Goal: Information Seeking & Learning: Learn about a topic

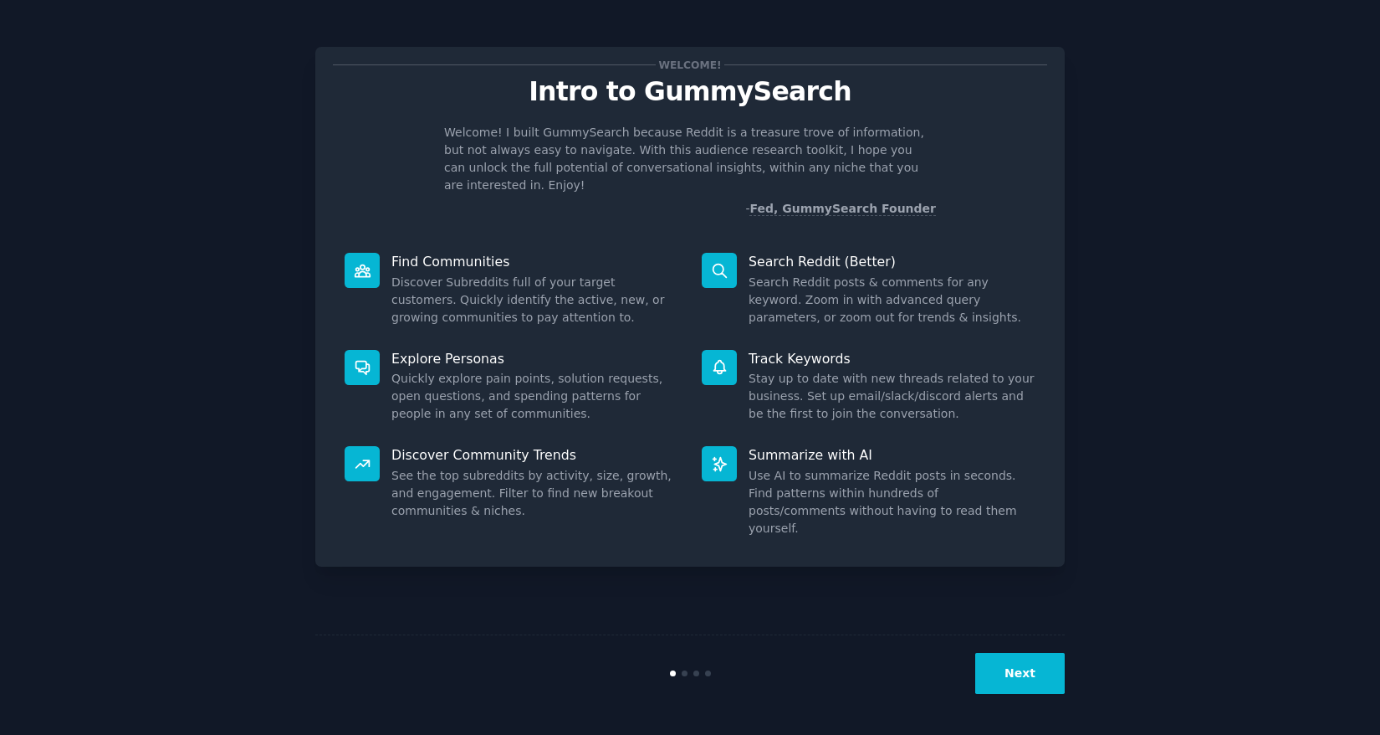
click at [1017, 663] on button "Next" at bounding box center [1021, 673] width 90 height 41
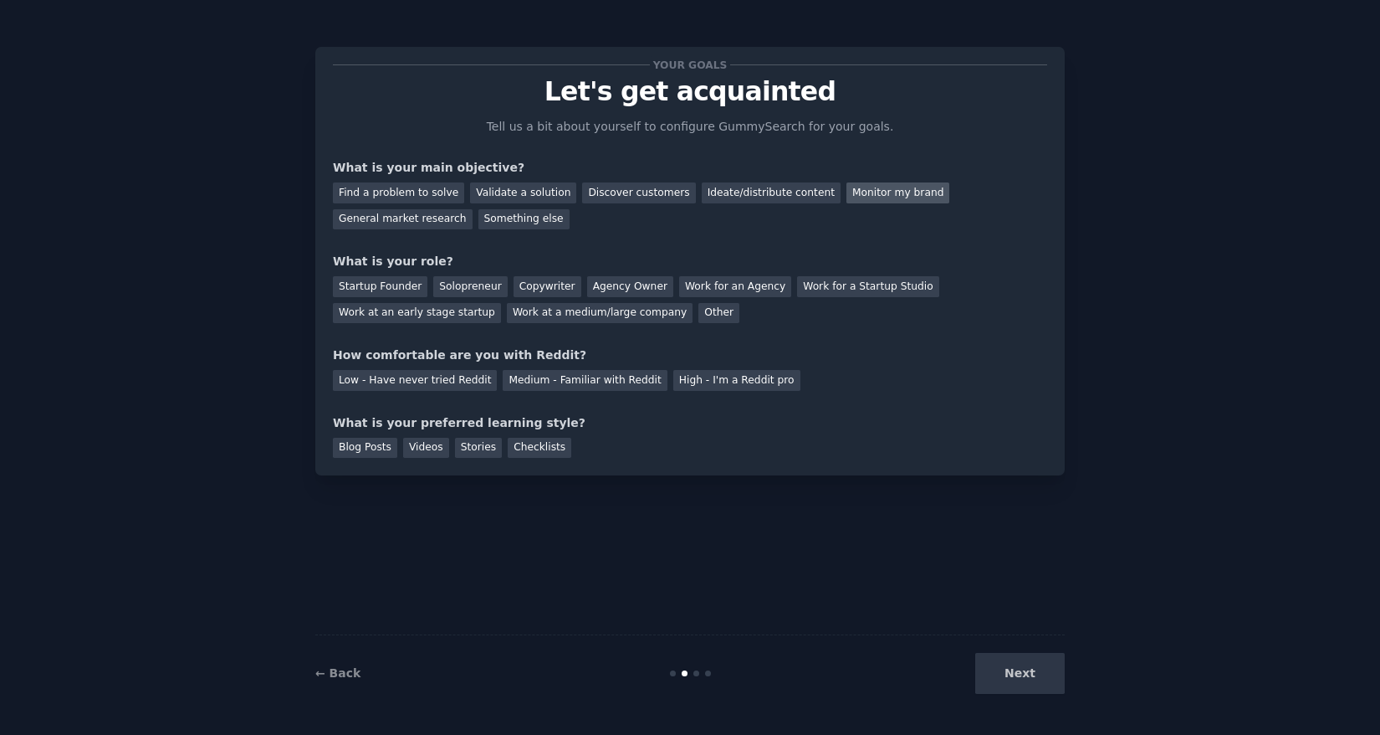
click at [894, 190] on div "Monitor my brand" at bounding box center [898, 192] width 103 height 21
click at [446, 190] on div "Find a problem to solve" at bounding box center [398, 192] width 131 height 21
click at [899, 192] on div "Monitor my brand" at bounding box center [898, 192] width 103 height 21
click at [421, 288] on div "Startup Founder" at bounding box center [380, 286] width 95 height 21
click at [526, 383] on div "Medium - Familiar with Reddit" at bounding box center [585, 380] width 164 height 21
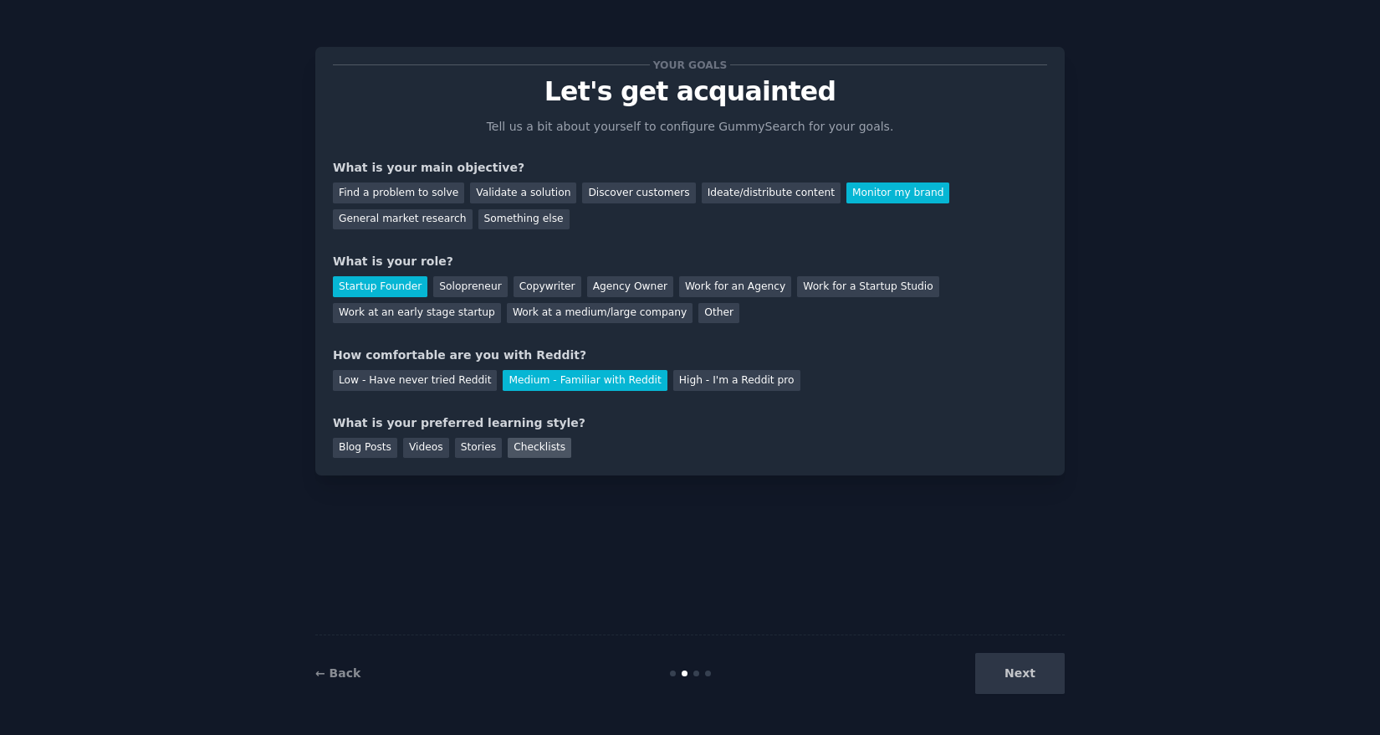
click at [528, 448] on div "Checklists" at bounding box center [540, 448] width 64 height 21
click at [1021, 666] on button "Next" at bounding box center [1021, 673] width 90 height 41
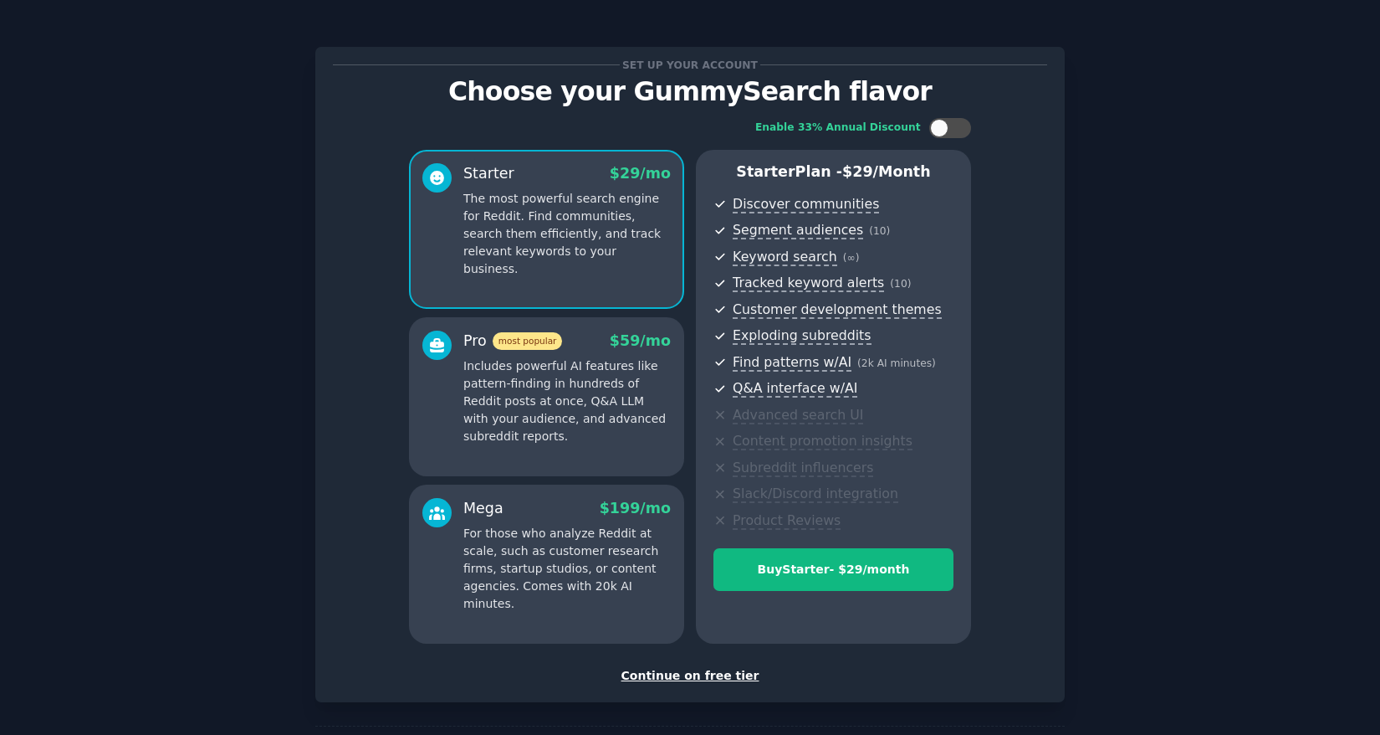
click at [728, 674] on div "Continue on free tier" at bounding box center [690, 676] width 714 height 18
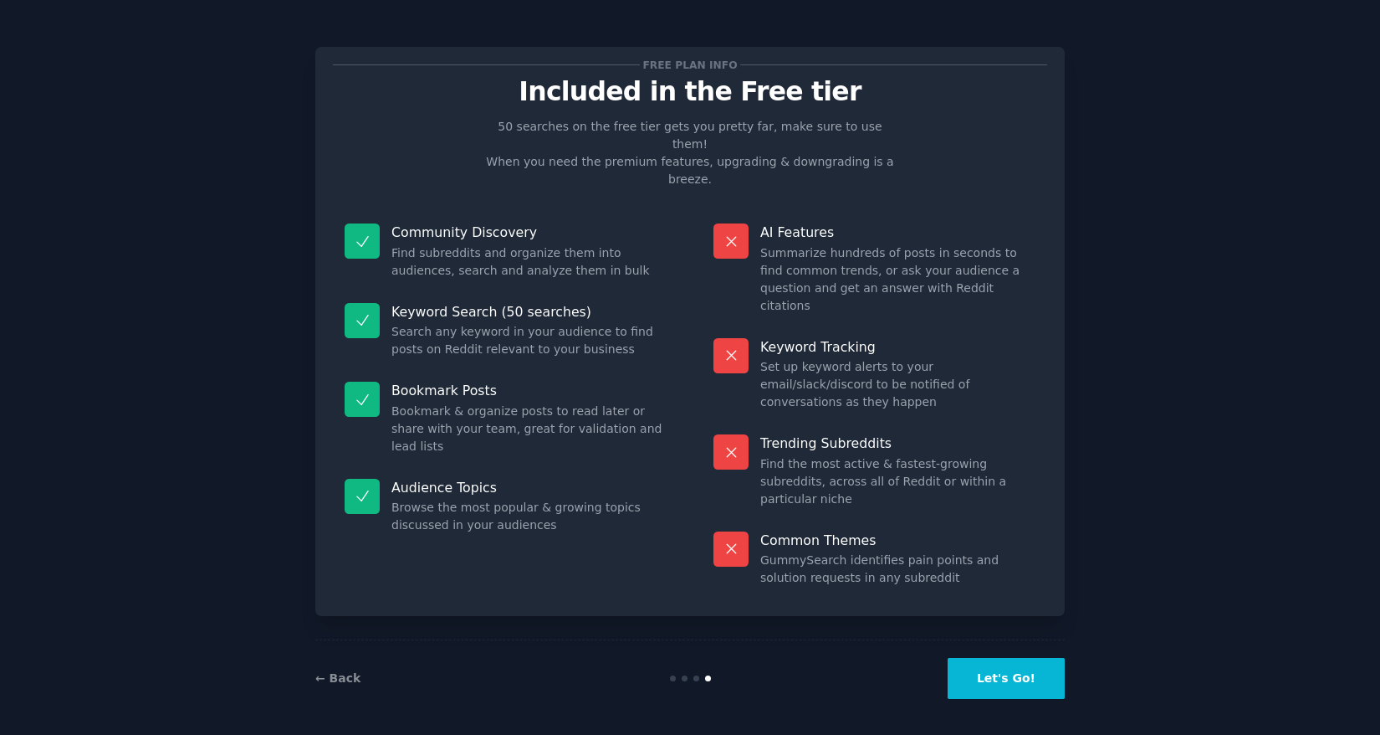
click at [1011, 679] on button "Let's Go!" at bounding box center [1006, 678] width 117 height 41
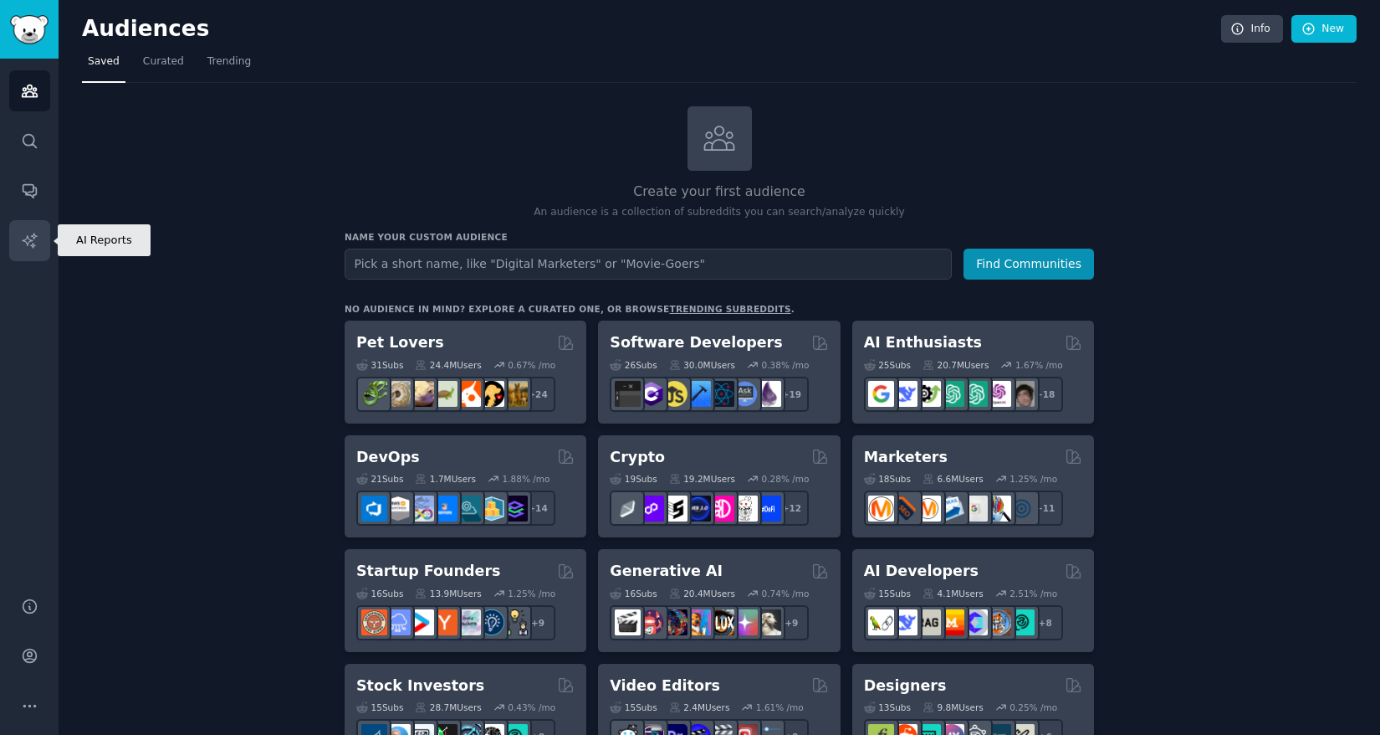
click at [38, 231] on link "AI Reports" at bounding box center [29, 240] width 41 height 41
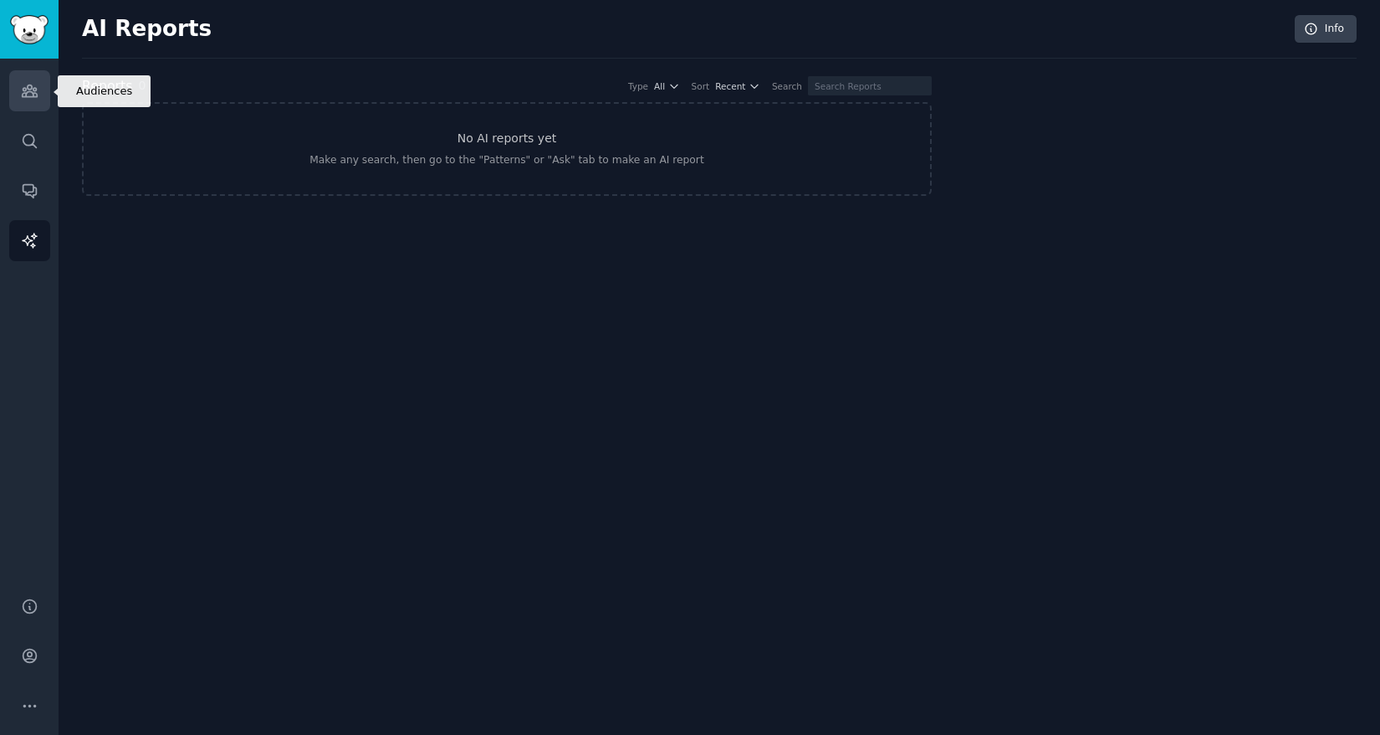
click at [26, 95] on icon "Sidebar" at bounding box center [30, 91] width 18 height 18
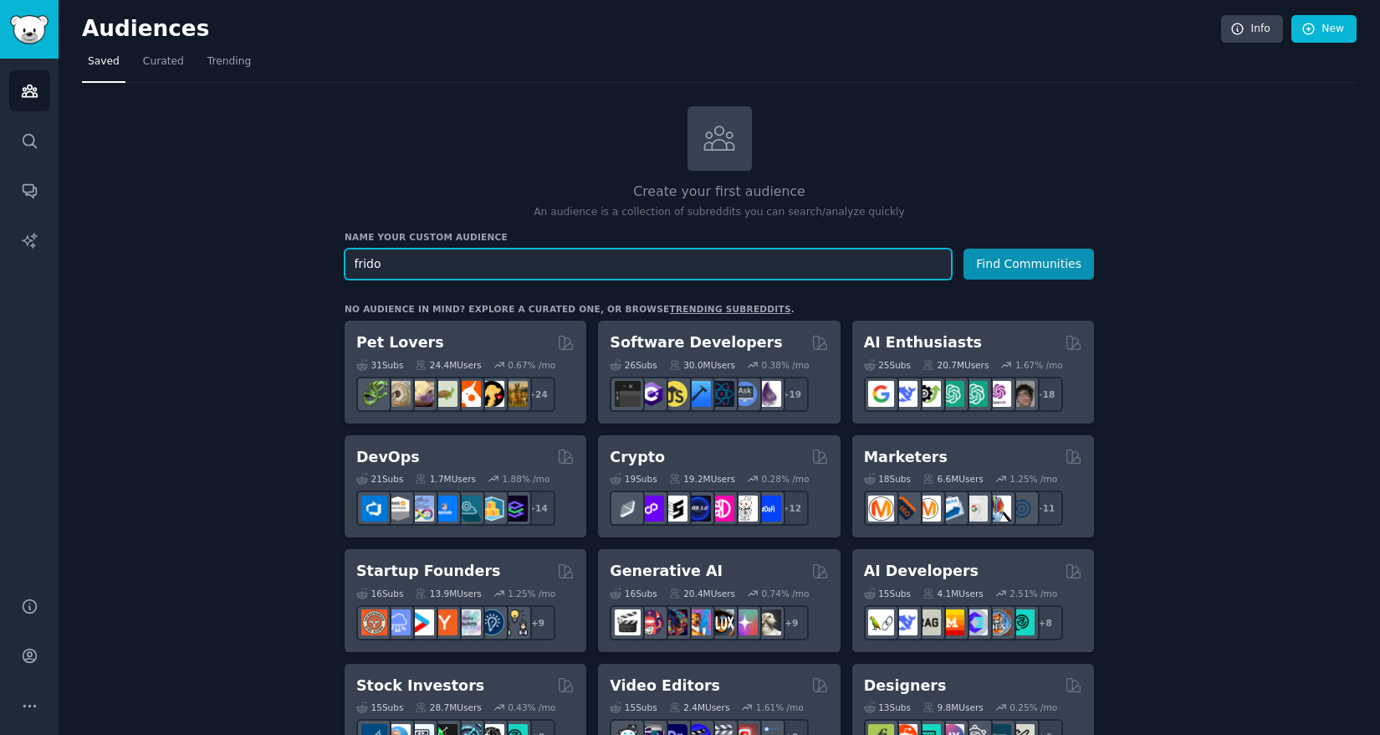
type input "frido"
click at [964, 248] on button "Find Communities" at bounding box center [1029, 263] width 131 height 31
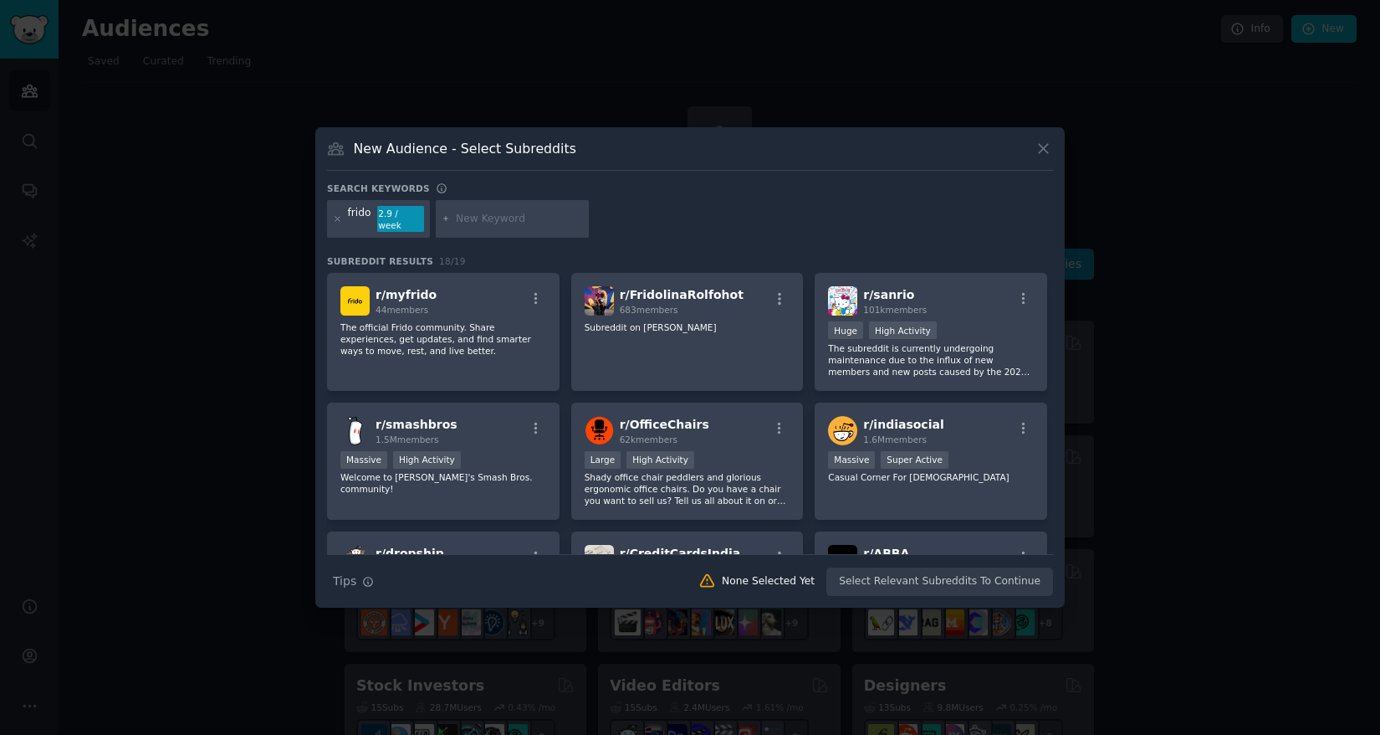
drag, startPoint x: 1051, startPoint y: 151, endPoint x: 561, endPoint y: 235, distance: 496.5
click at [760, 171] on div "New Audience - Select Subreddits" at bounding box center [690, 155] width 726 height 32
click at [1042, 157] on icon at bounding box center [1044, 149] width 18 height 18
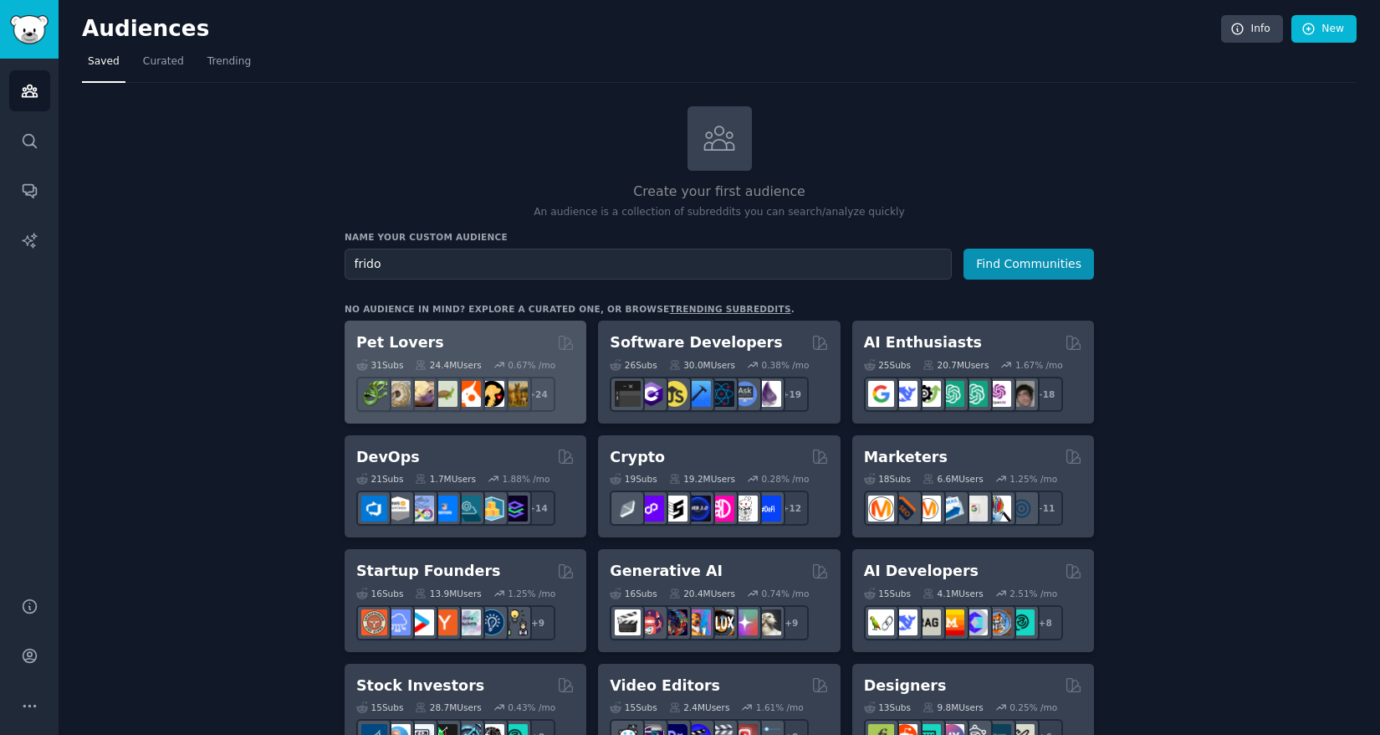
click at [470, 346] on div "Pet Lovers" at bounding box center [465, 342] width 218 height 21
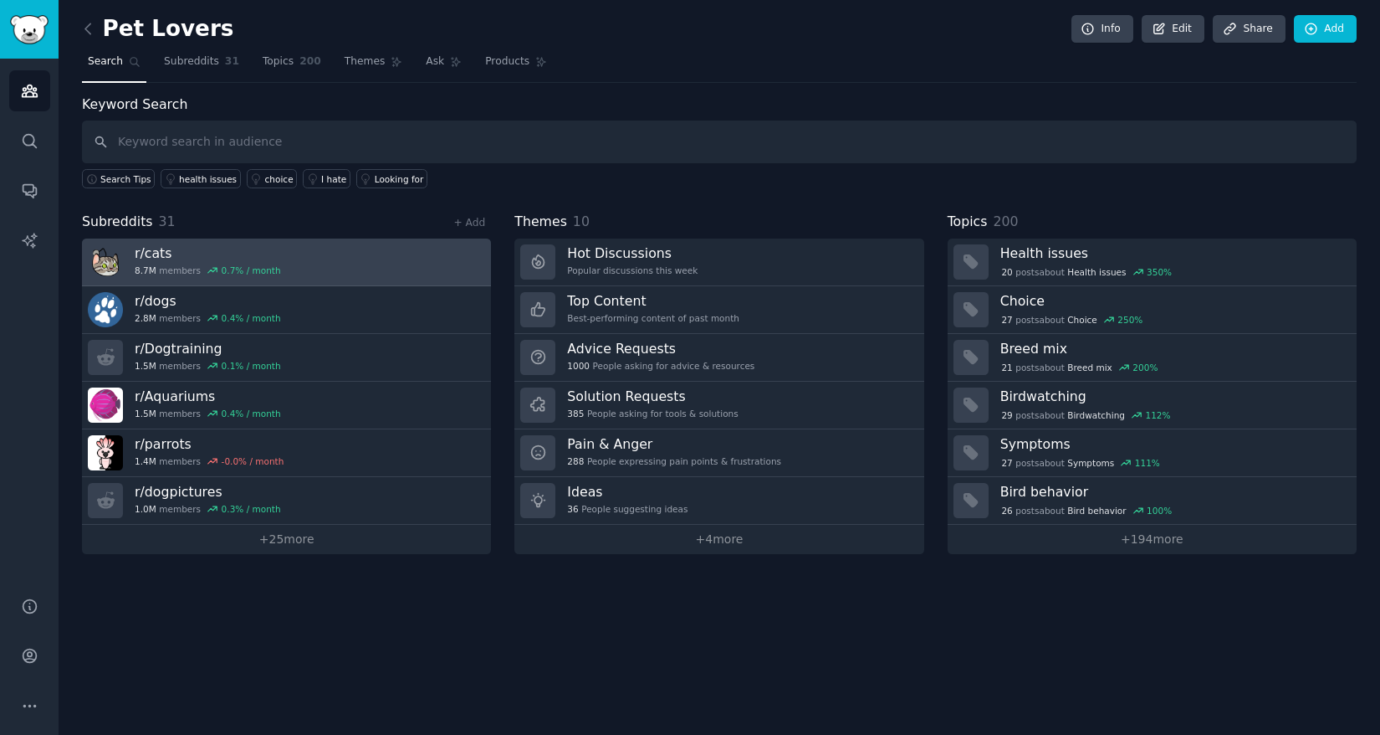
click at [346, 271] on link "r/ cats 8.7M members 0.7 % / month" at bounding box center [286, 262] width 409 height 48
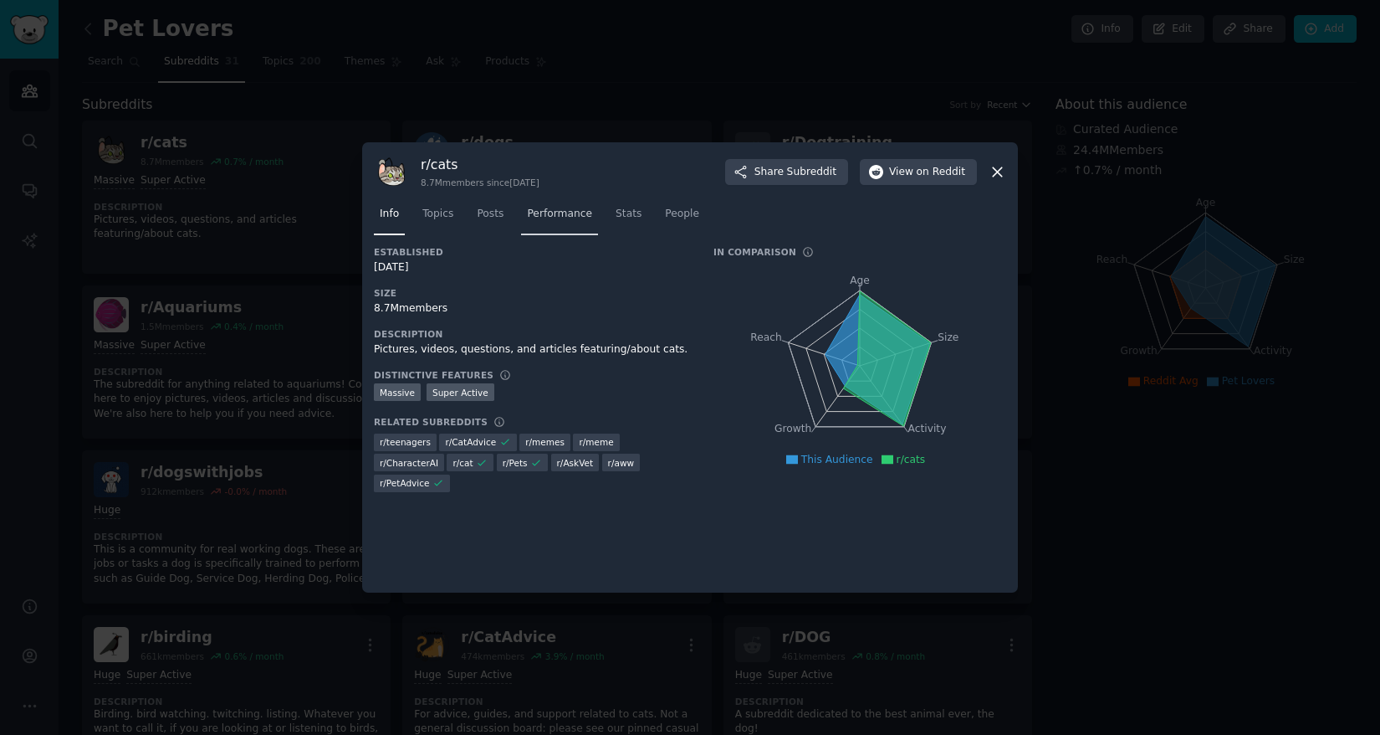
click at [571, 217] on span "Performance" at bounding box center [559, 214] width 65 height 15
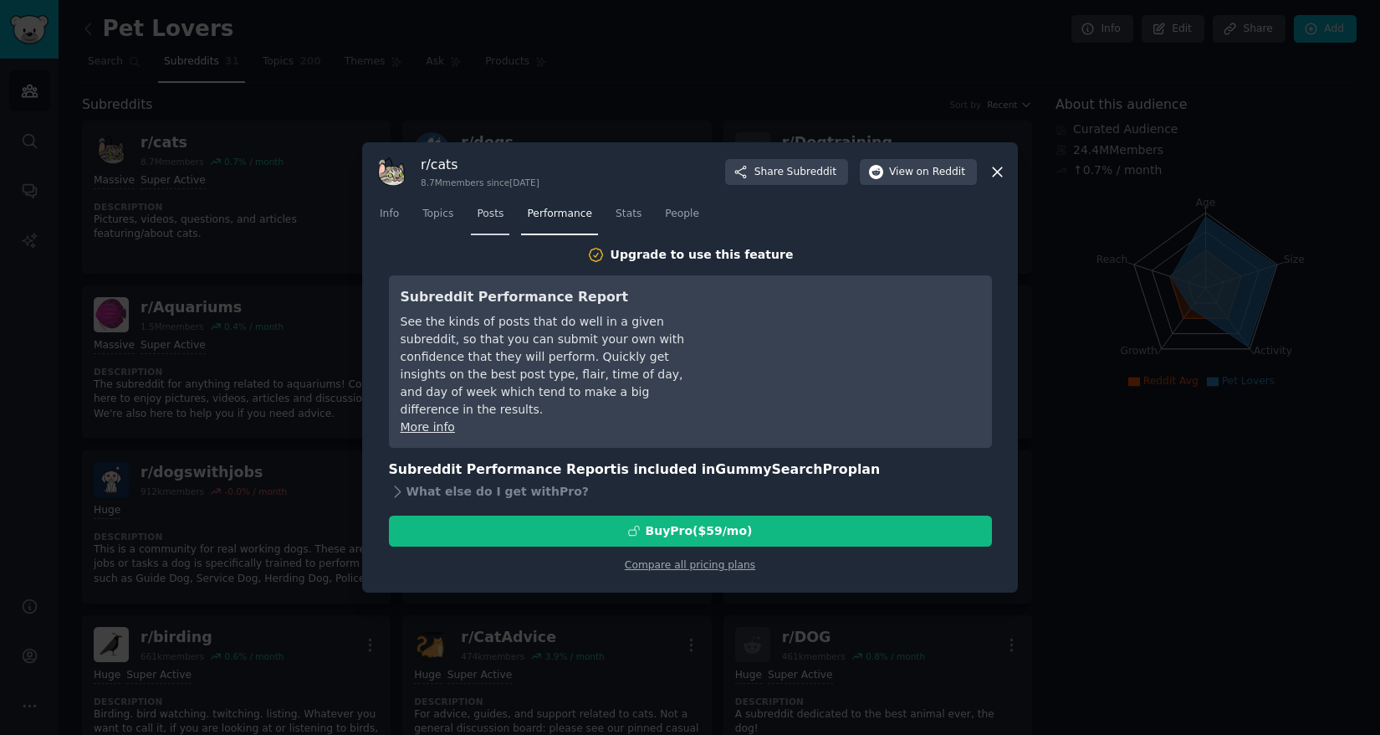
click at [487, 216] on span "Posts" at bounding box center [490, 214] width 27 height 15
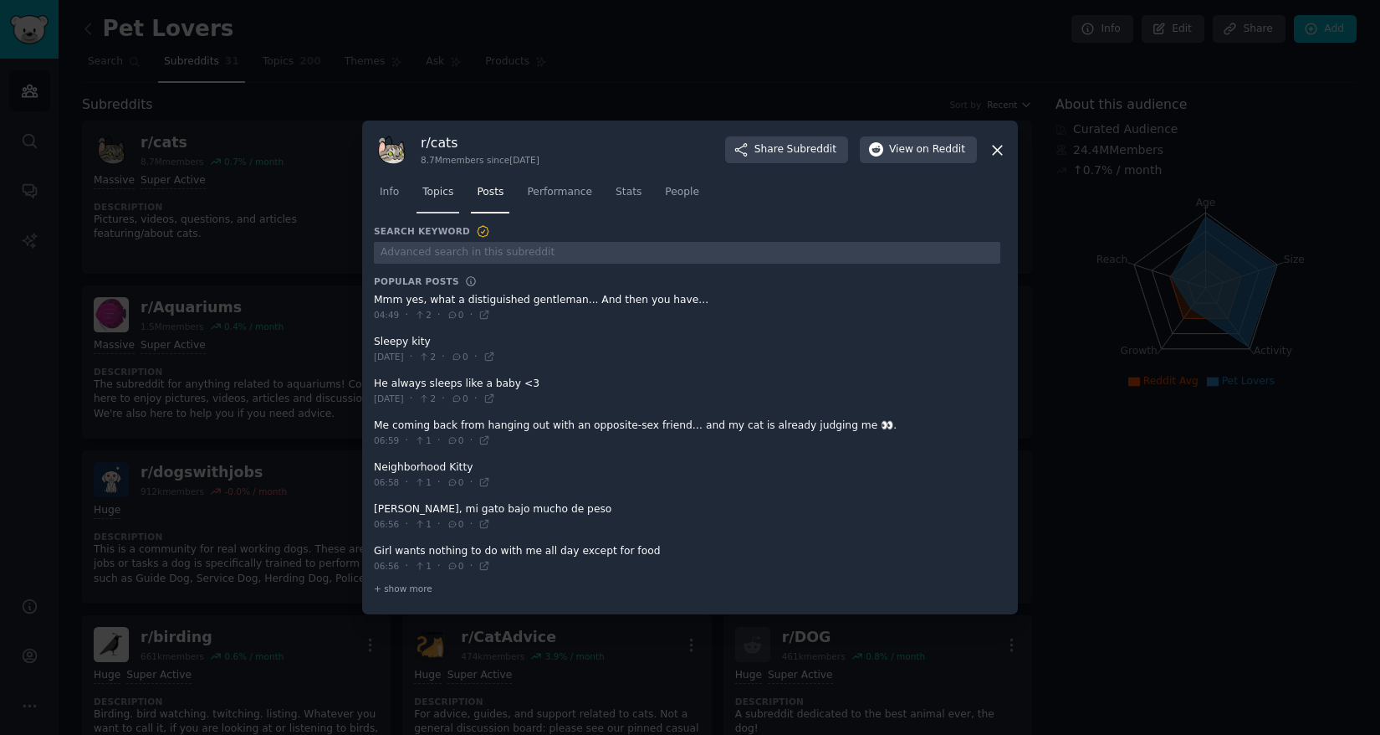
click at [444, 218] on div "Info Topics Posts Performance Stats People" at bounding box center [690, 195] width 632 height 57
click at [446, 210] on link "Topics" at bounding box center [438, 196] width 43 height 34
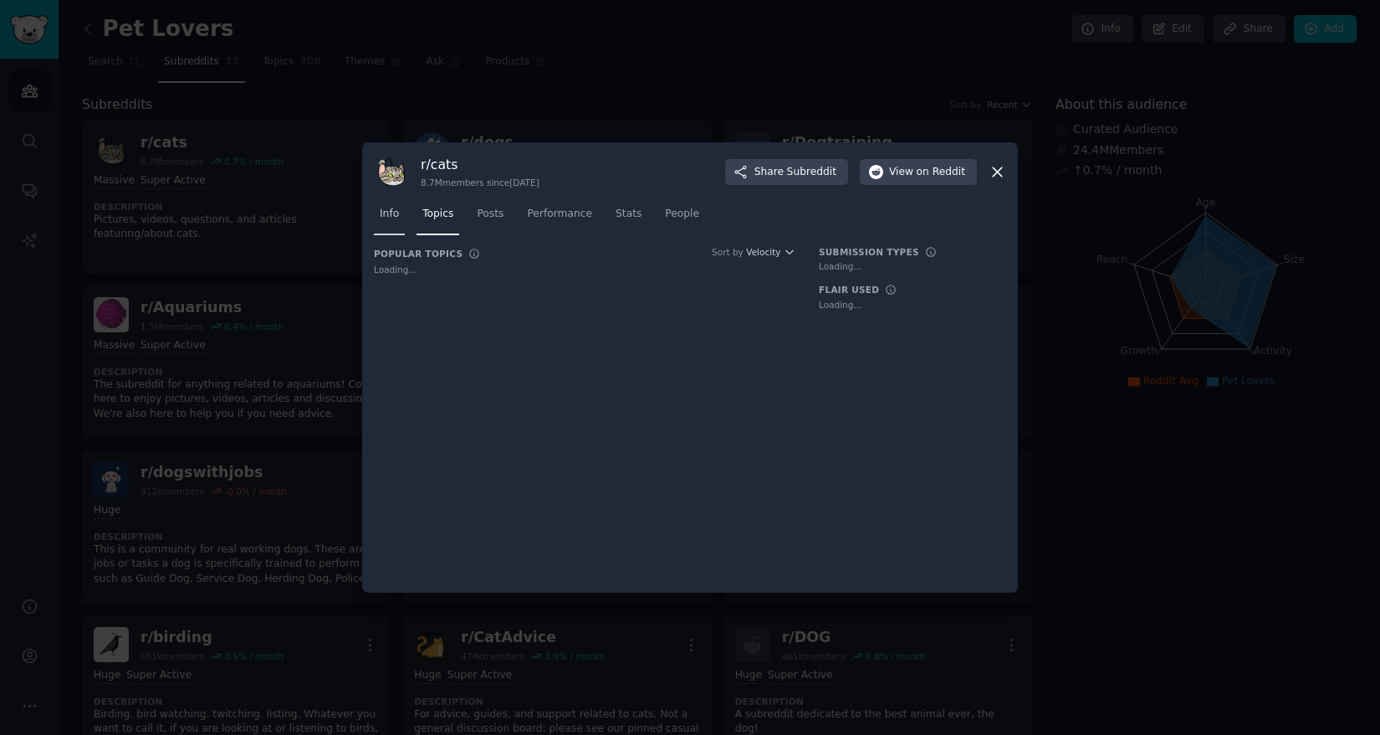
click at [393, 218] on span "Info" at bounding box center [389, 214] width 19 height 15
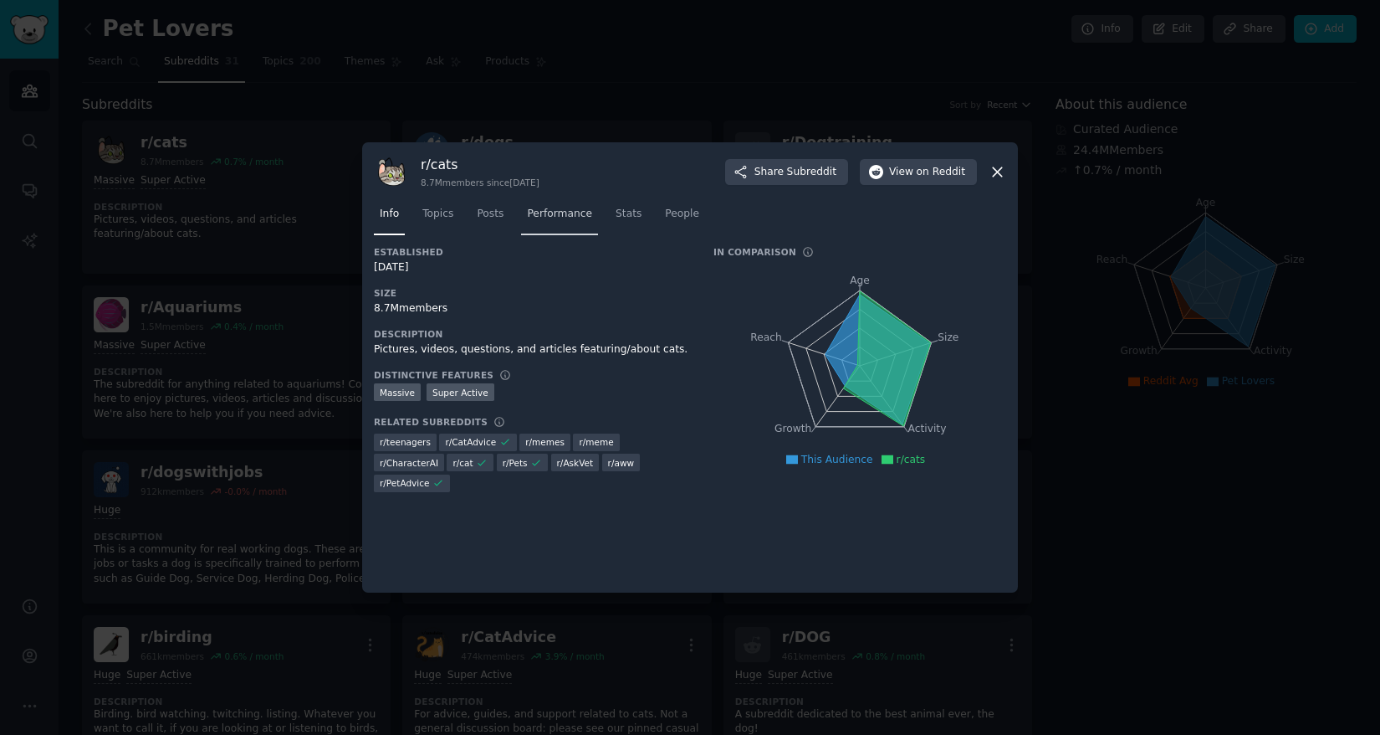
click at [571, 213] on span "Performance" at bounding box center [559, 214] width 65 height 15
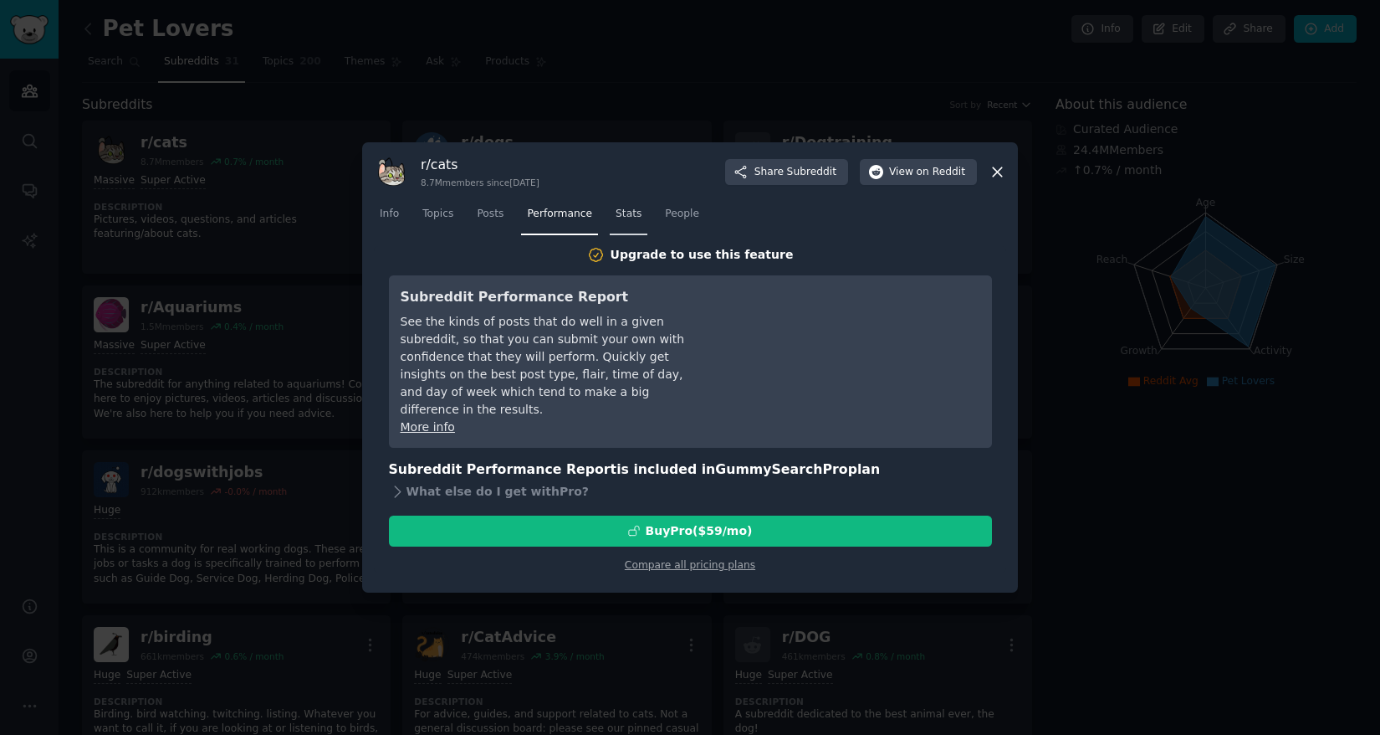
click at [638, 214] on span "Stats" at bounding box center [629, 214] width 26 height 15
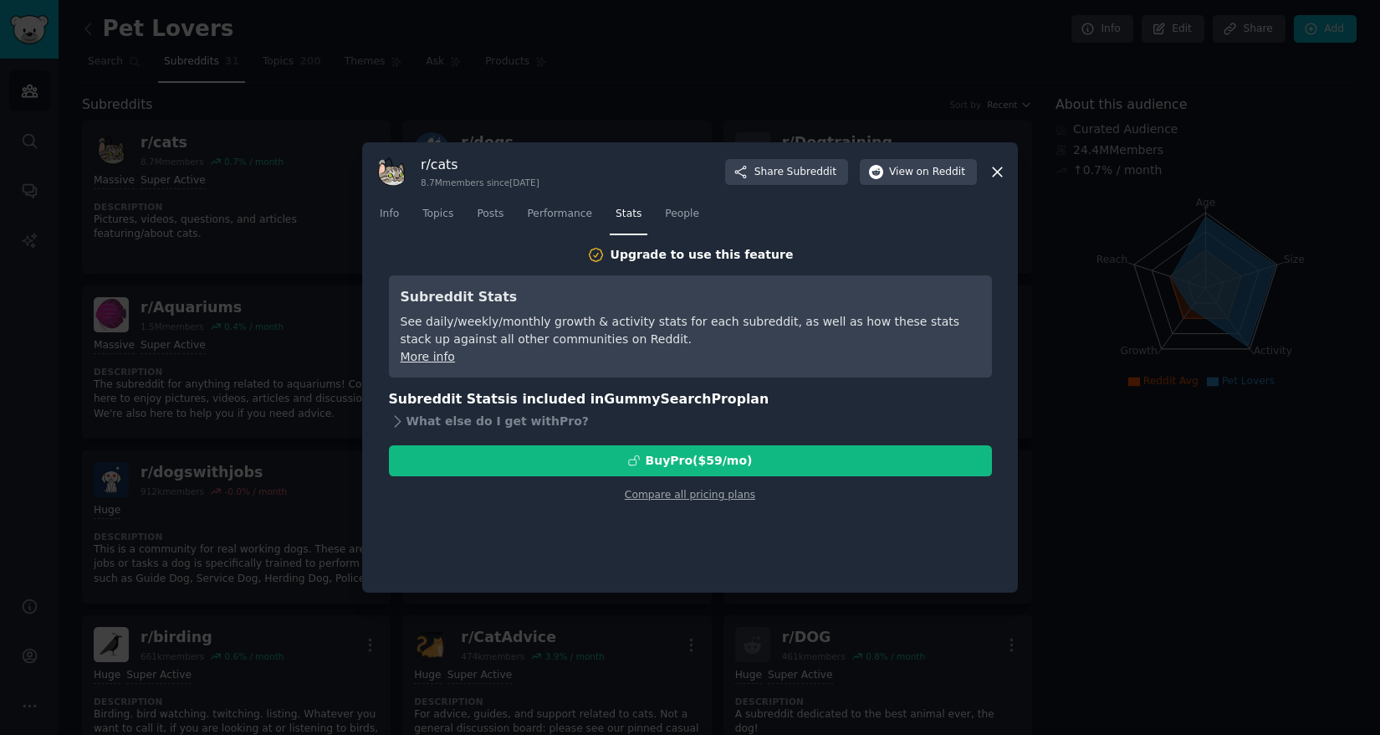
click at [1000, 169] on icon at bounding box center [997, 171] width 9 height 9
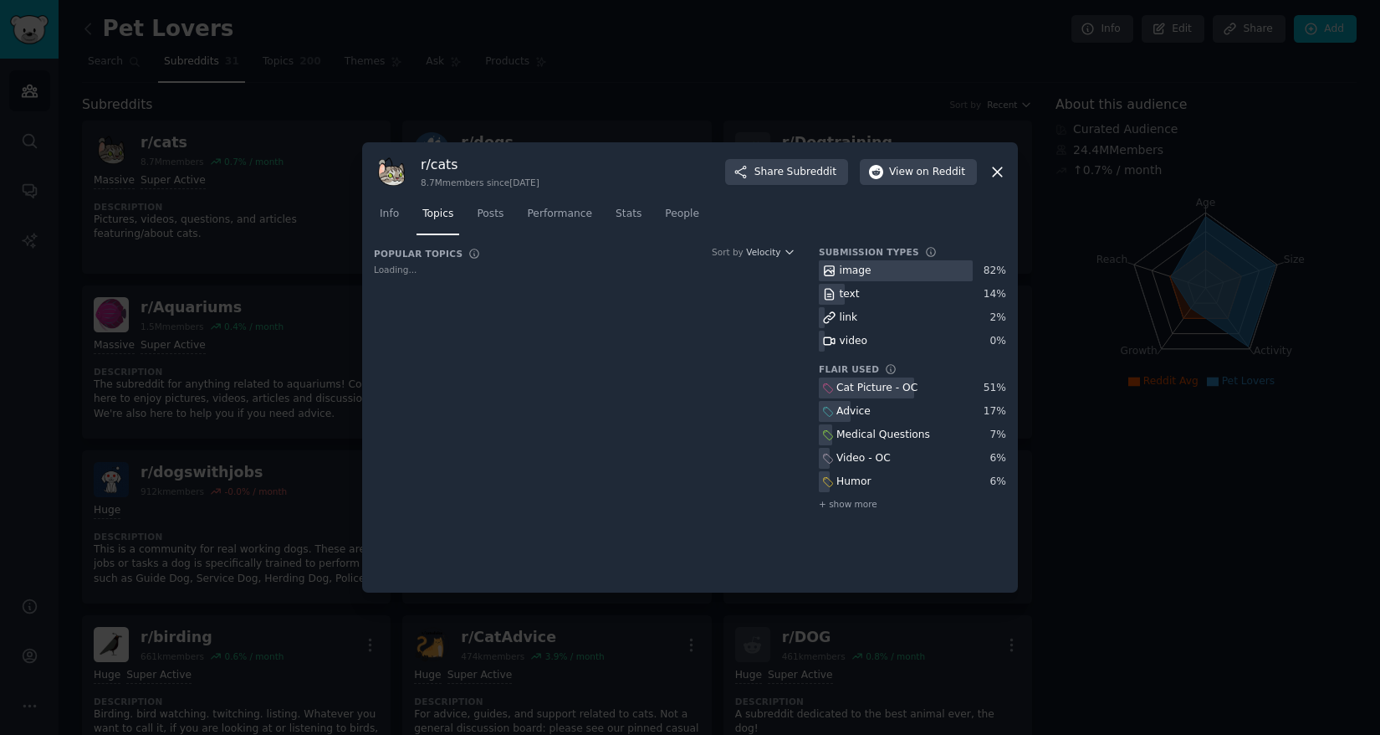
click at [1367, 99] on div at bounding box center [690, 367] width 1380 height 735
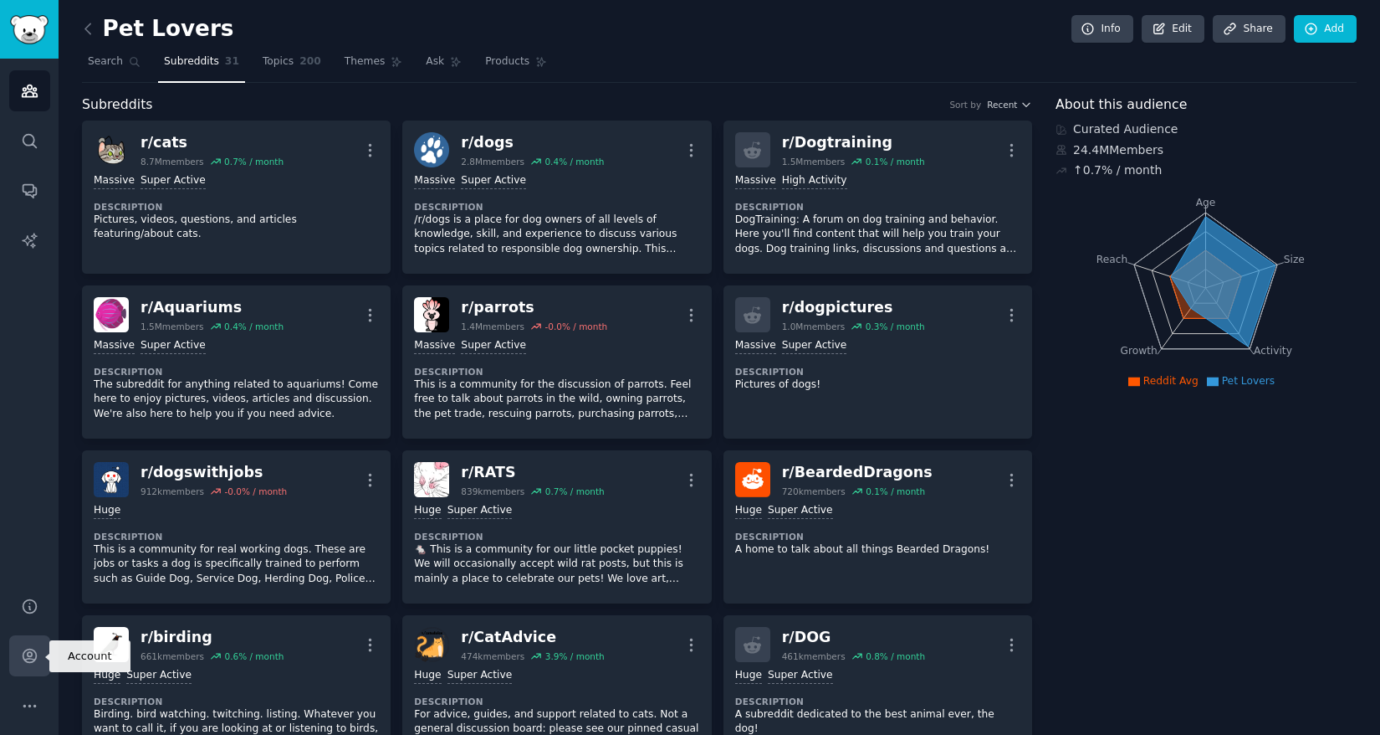
click at [40, 656] on link "Account" at bounding box center [29, 655] width 41 height 41
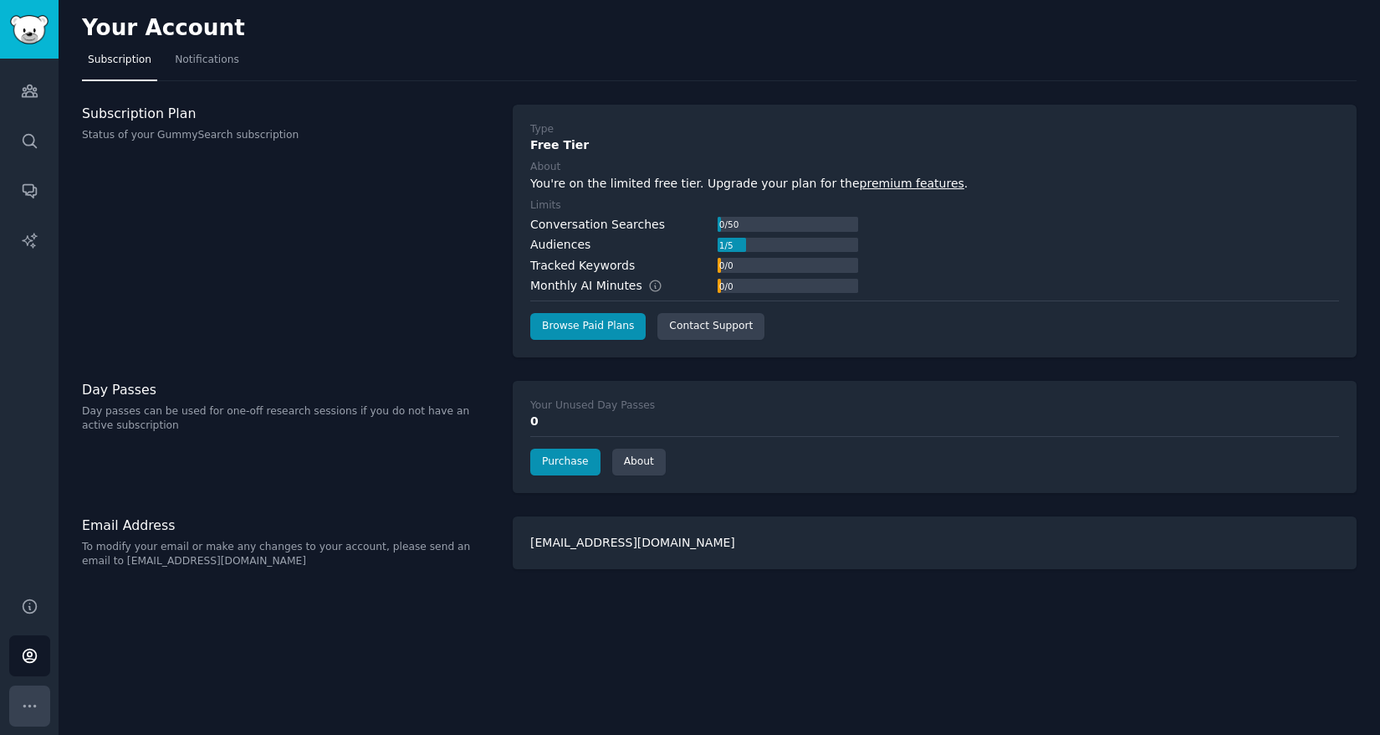
click at [38, 714] on button "More" at bounding box center [29, 705] width 41 height 41
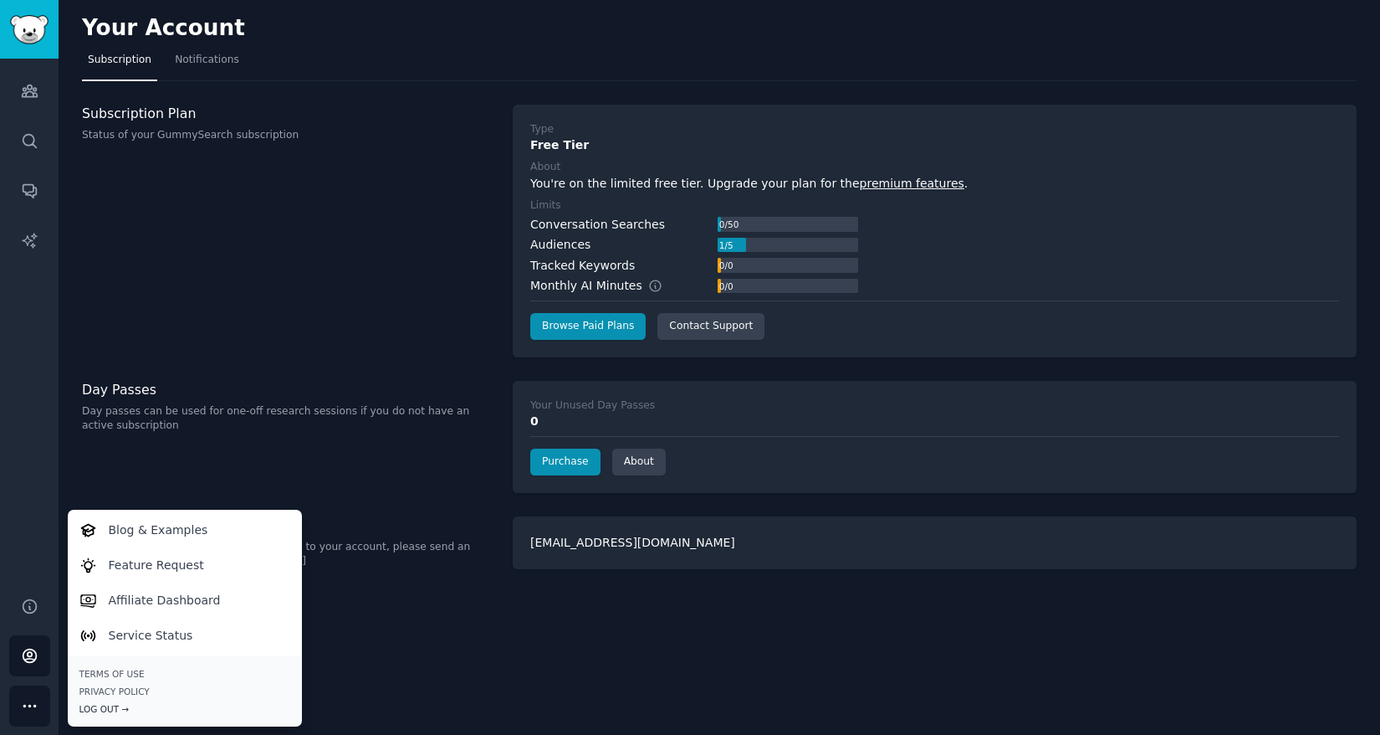
click at [105, 712] on div "Log Out →" at bounding box center [184, 709] width 211 height 12
